Goal: Find specific page/section: Find specific page/section

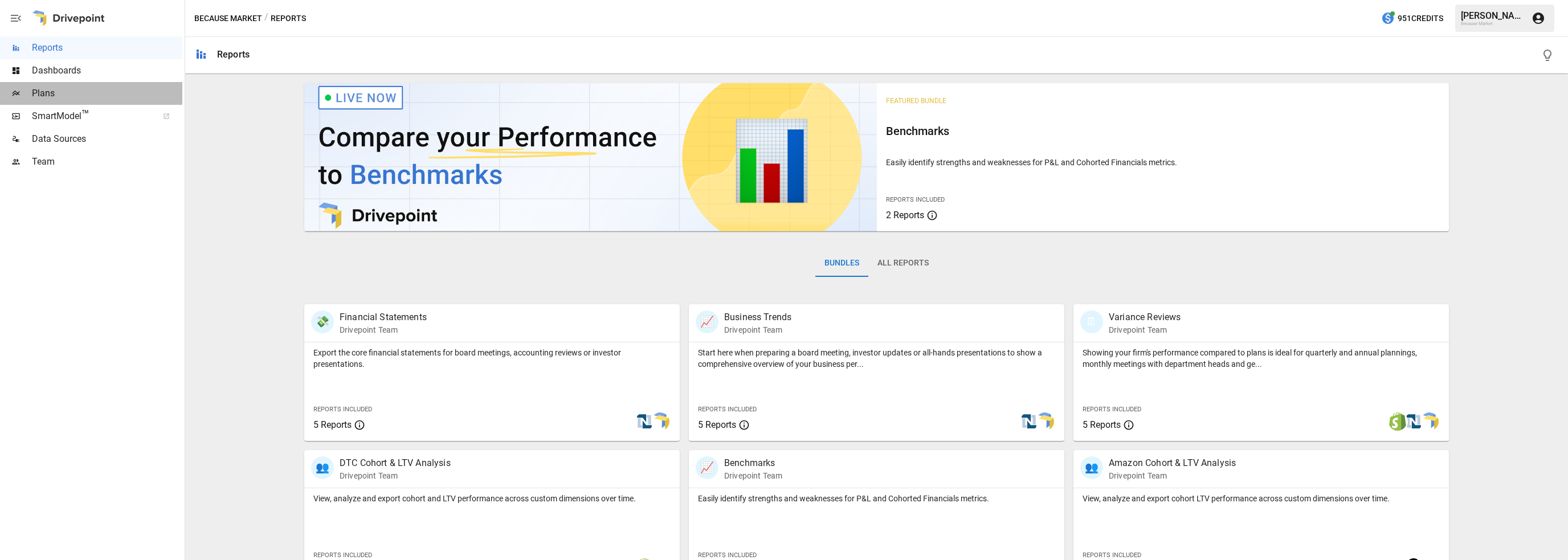
click at [46, 92] on span "Plans" at bounding box center [107, 93] width 150 height 14
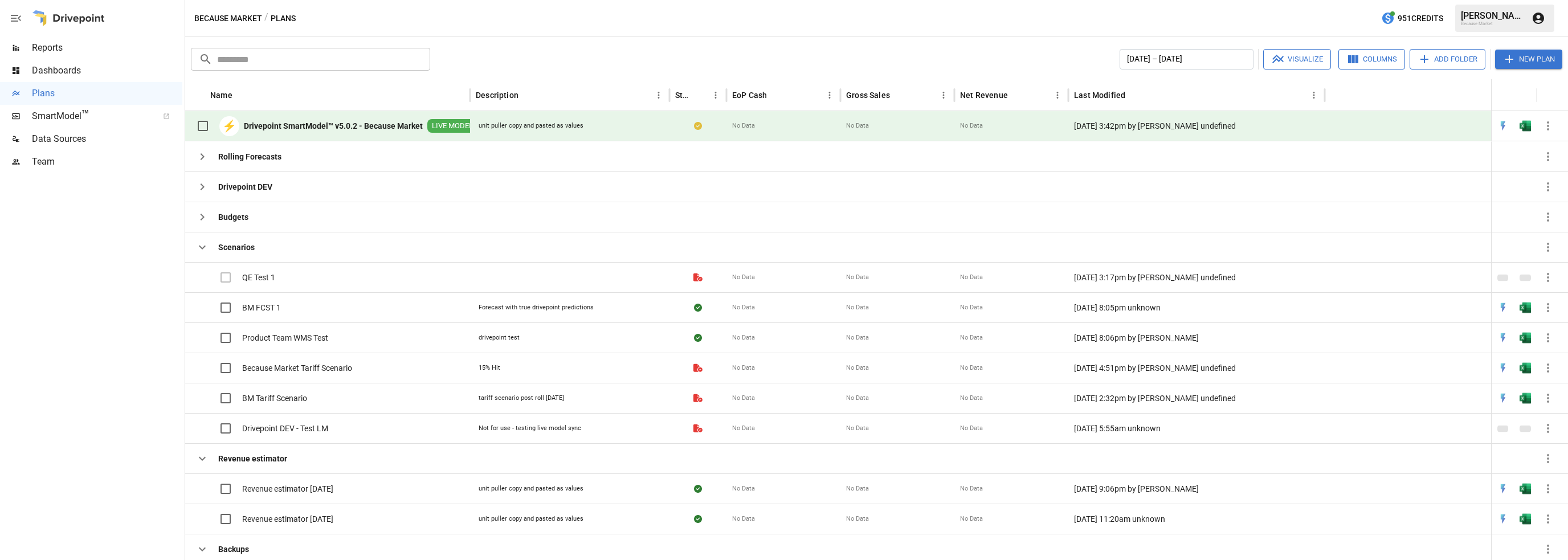
click at [357, 116] on div "⚡ Drivepoint SmartModel™ v5.0.2 - Because Market LIVE MODEL" at bounding box center [334, 126] width 287 height 24
click at [158, 161] on span "Team" at bounding box center [107, 161] width 150 height 14
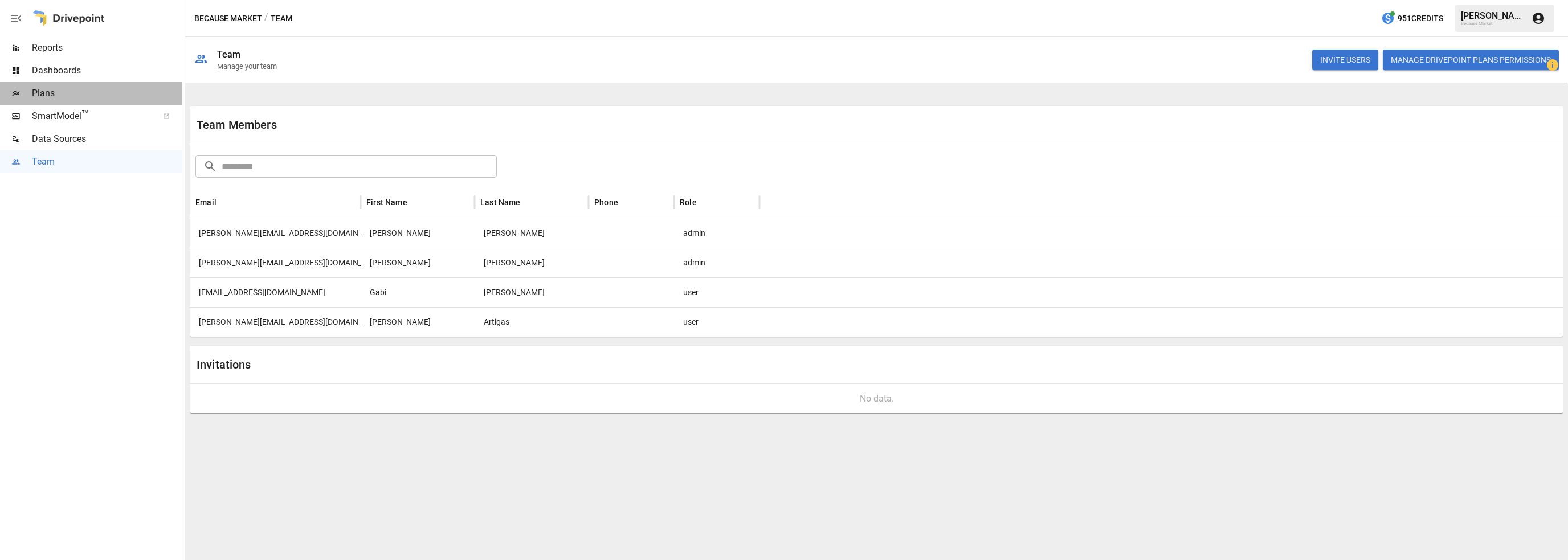
click at [50, 91] on span "Plans" at bounding box center [107, 93] width 150 height 14
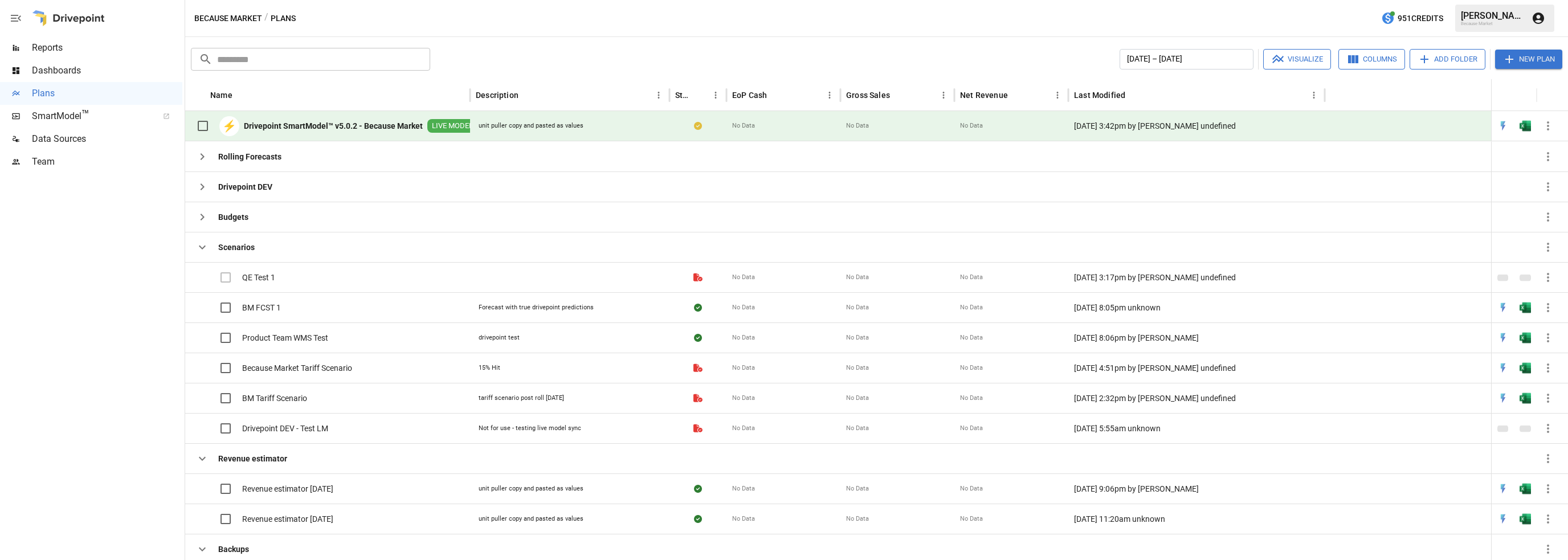
click at [347, 118] on div "⚡ Drivepoint SmartModel™ v5.0.2 - Because Market LIVE MODEL" at bounding box center [334, 126] width 287 height 24
click at [357, 125] on b "Drivepoint SmartModel™ v5.0.2 - Because Market" at bounding box center [333, 125] width 179 height 11
